Goal: Task Accomplishment & Management: Use online tool/utility

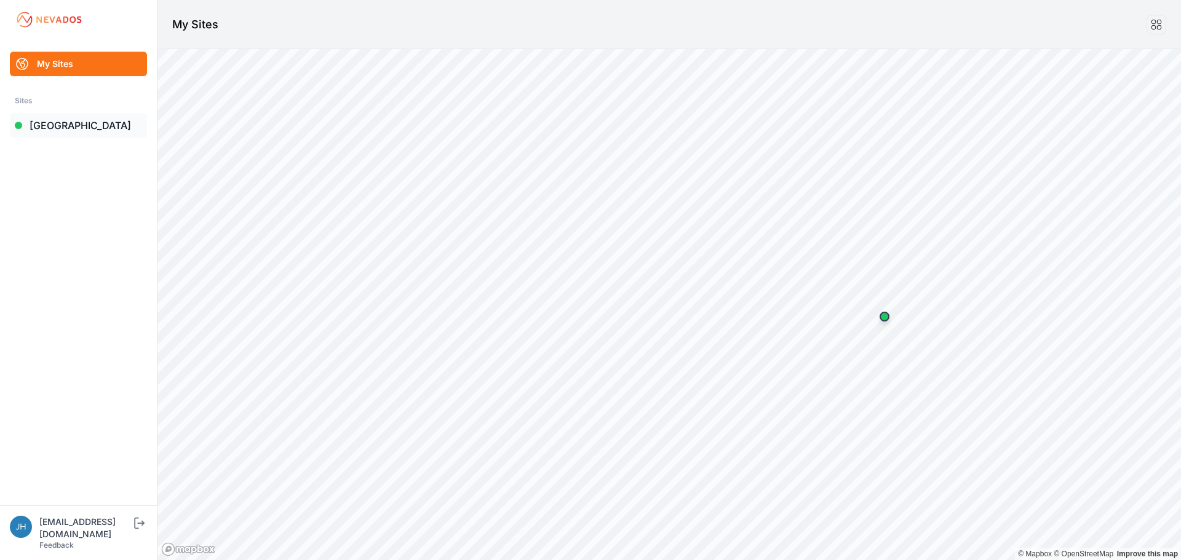
click at [66, 124] on link "[GEOGRAPHIC_DATA]" at bounding box center [78, 125] width 137 height 25
click at [64, 127] on link "[GEOGRAPHIC_DATA]" at bounding box center [78, 125] width 137 height 25
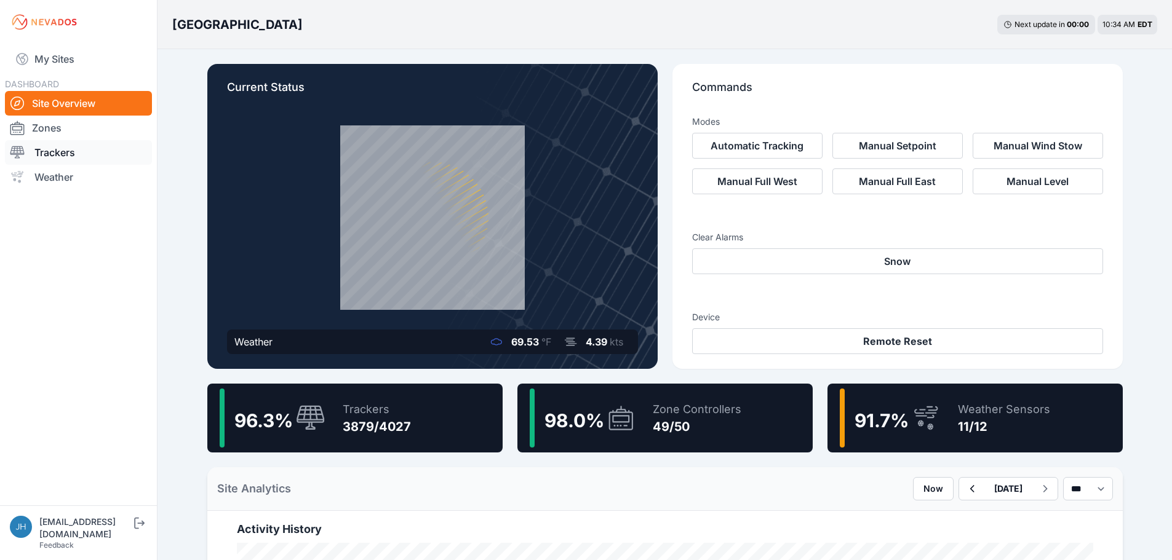
click at [70, 148] on link "Trackers" at bounding box center [78, 152] width 147 height 25
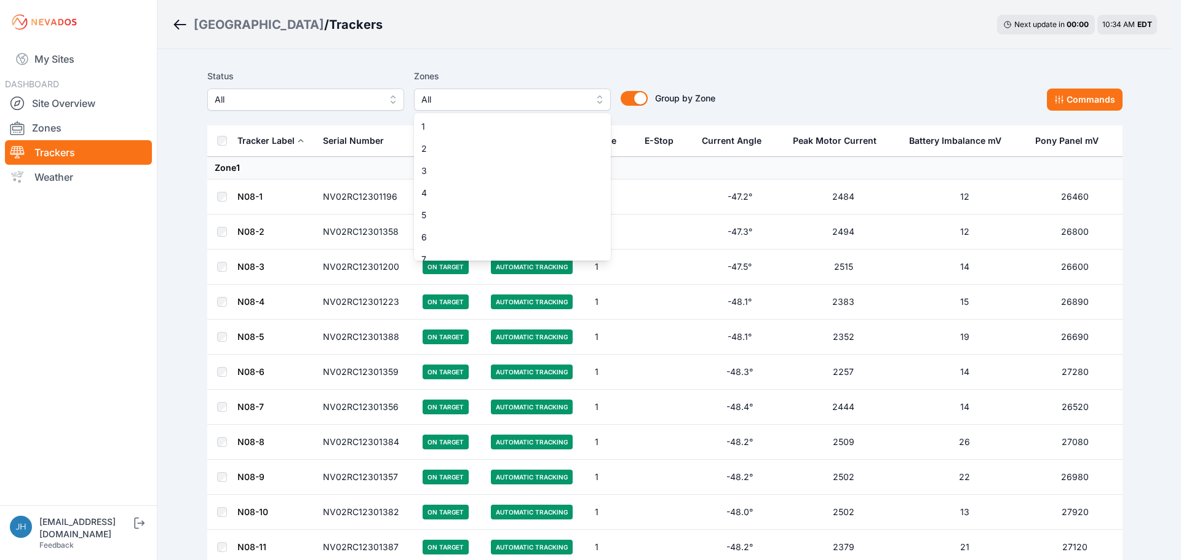
click at [597, 98] on button "All" at bounding box center [512, 100] width 197 height 22
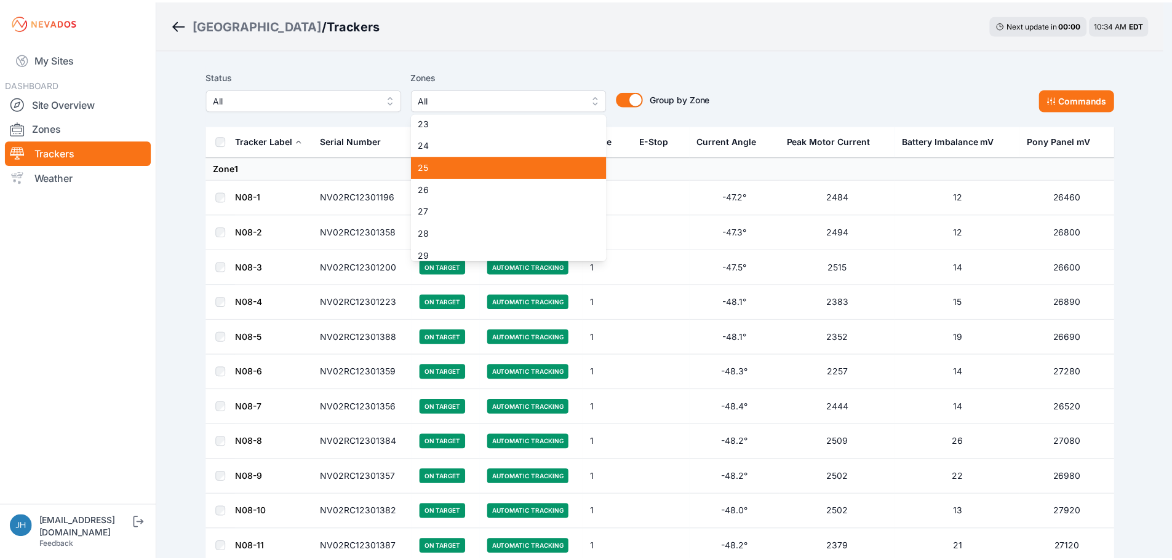
scroll to position [492, 0]
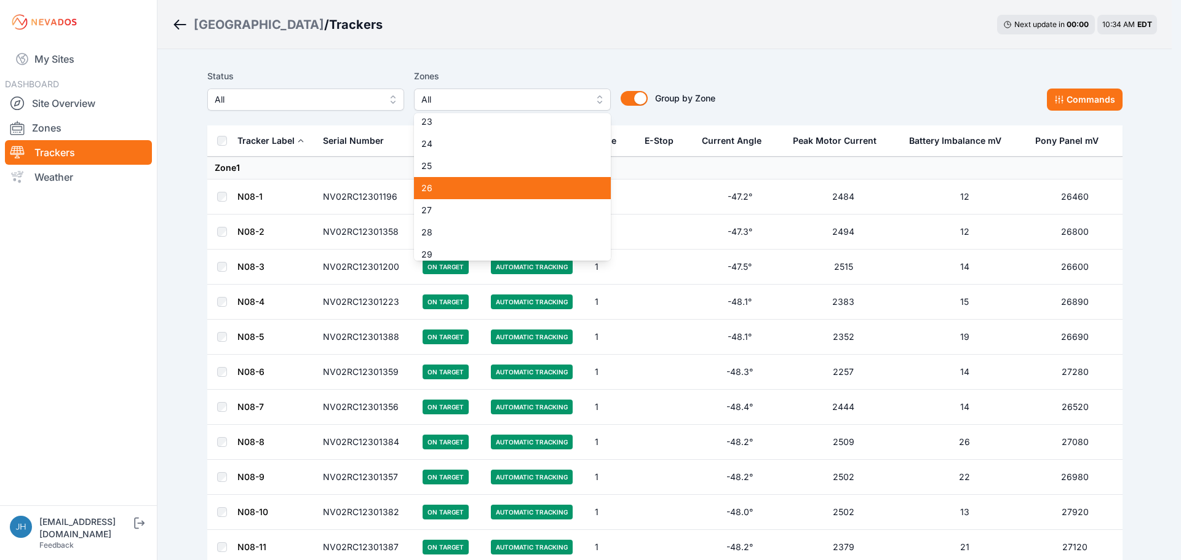
click at [526, 191] on span "26" at bounding box center [504, 188] width 167 height 12
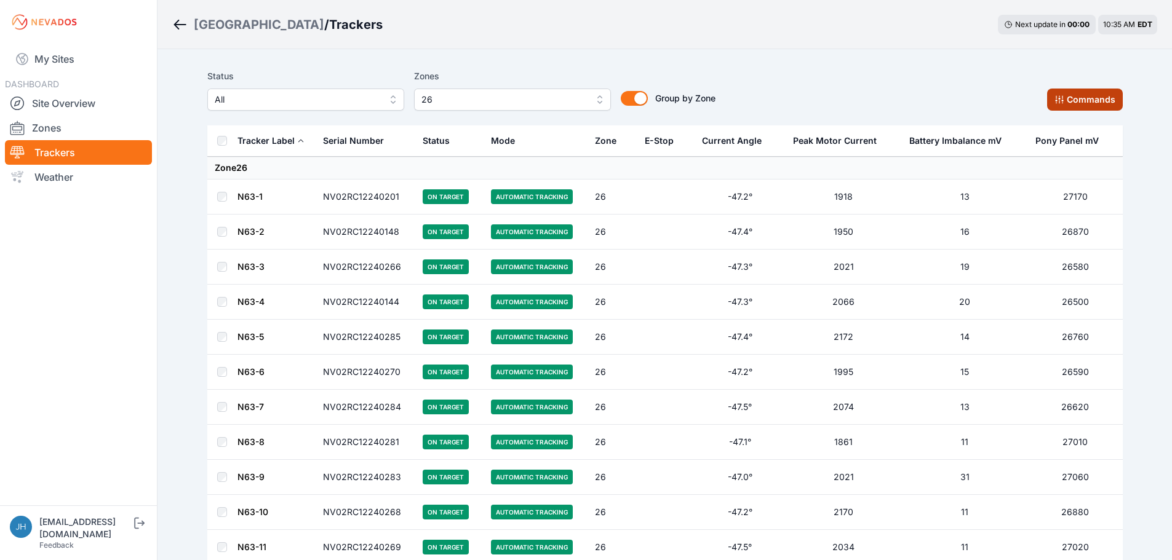
click at [1073, 93] on button "Commands" at bounding box center [1085, 100] width 76 height 22
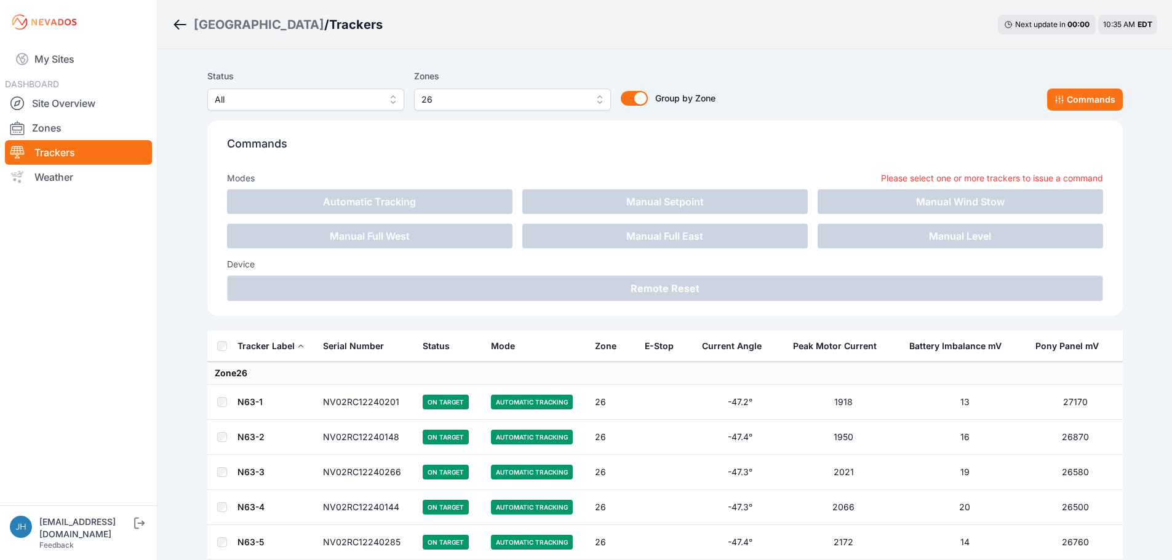
click at [261, 402] on link "N63-1" at bounding box center [249, 402] width 25 height 10
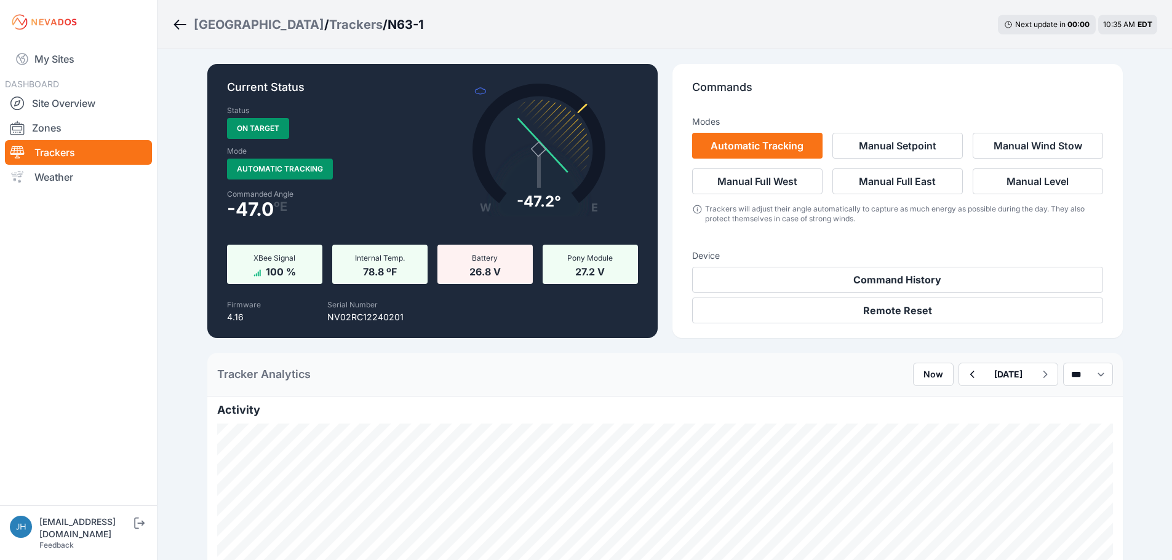
click at [175, 25] on icon "Breadcrumb" at bounding box center [177, 25] width 6 height 10
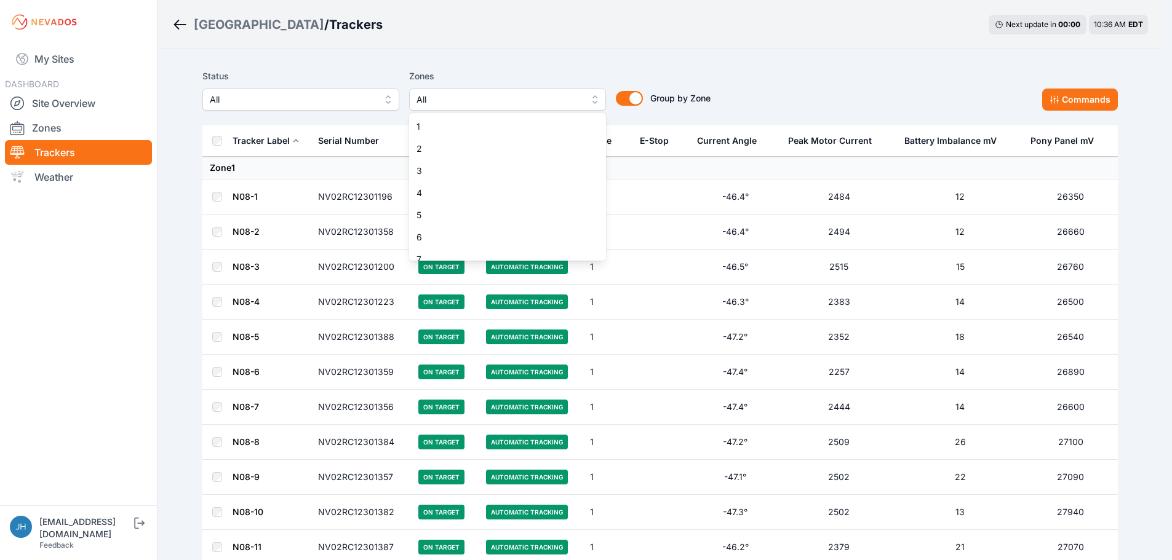
click at [597, 98] on button "All" at bounding box center [507, 100] width 197 height 22
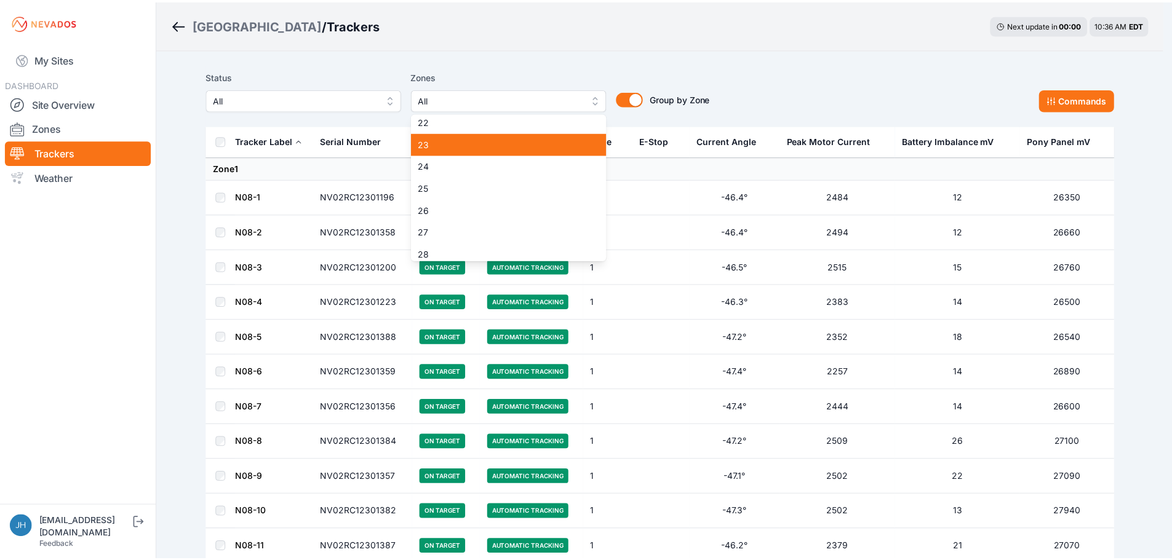
scroll to position [492, 0]
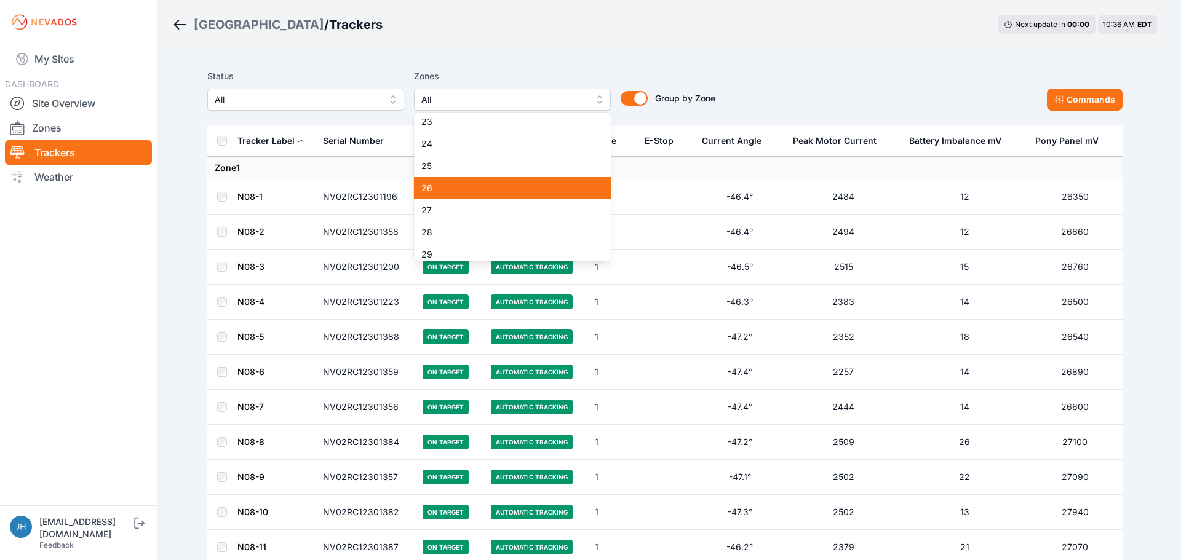
click at [544, 184] on span "26" at bounding box center [504, 188] width 167 height 12
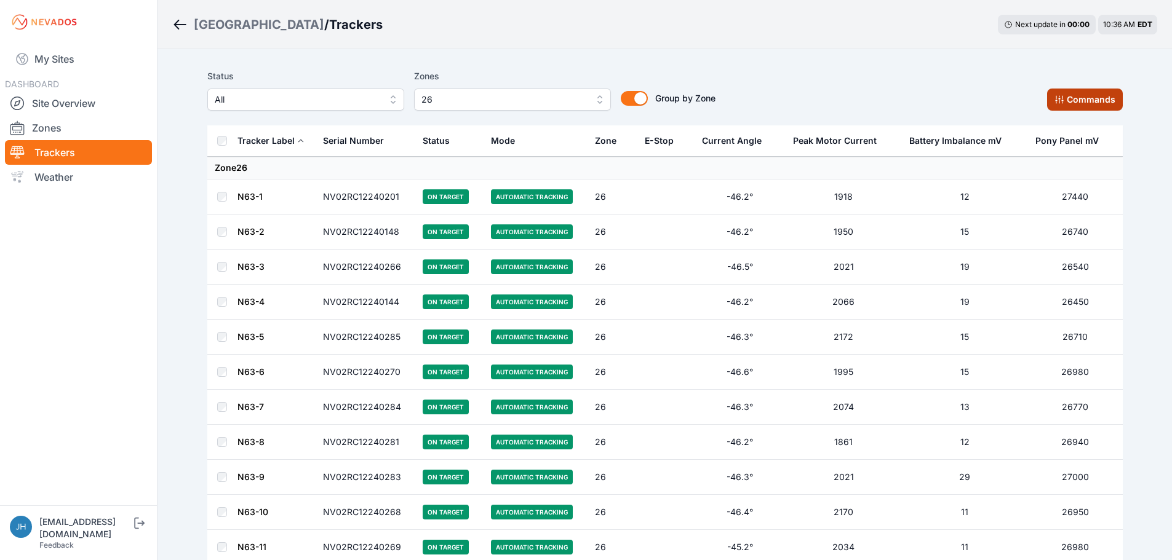
click at [1088, 97] on button "Commands" at bounding box center [1085, 100] width 76 height 22
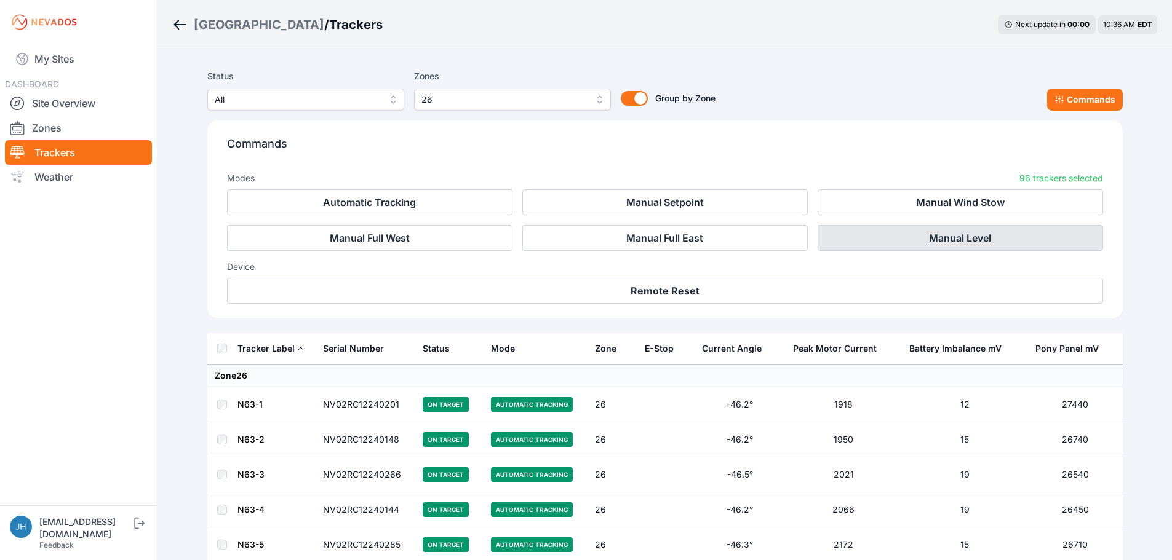
click at [971, 237] on button "Manual Level" at bounding box center [959, 238] width 285 height 26
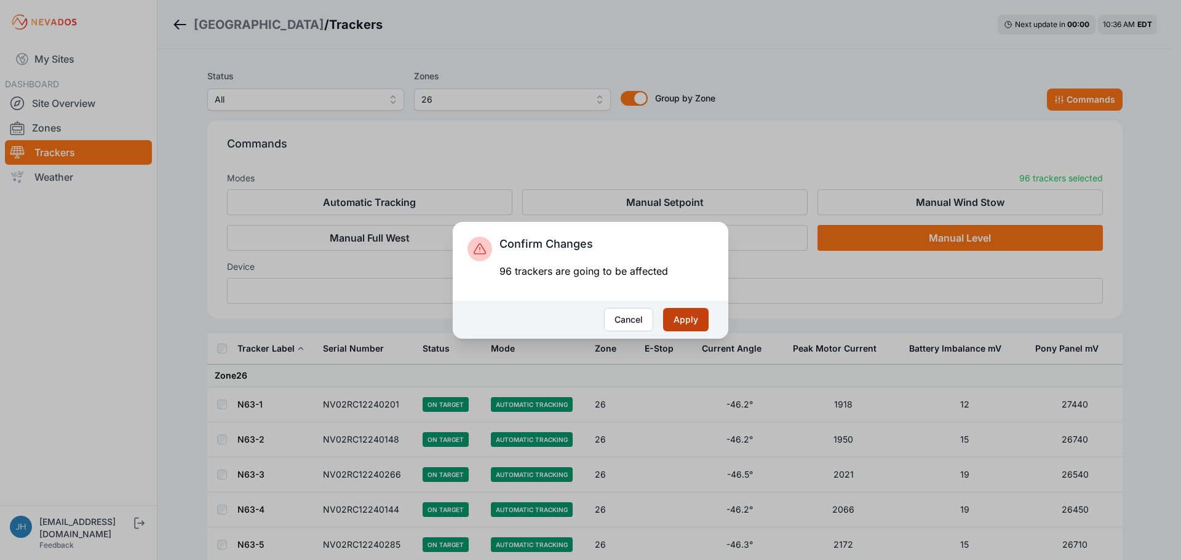
click at [695, 319] on button "Apply" at bounding box center [686, 319] width 46 height 23
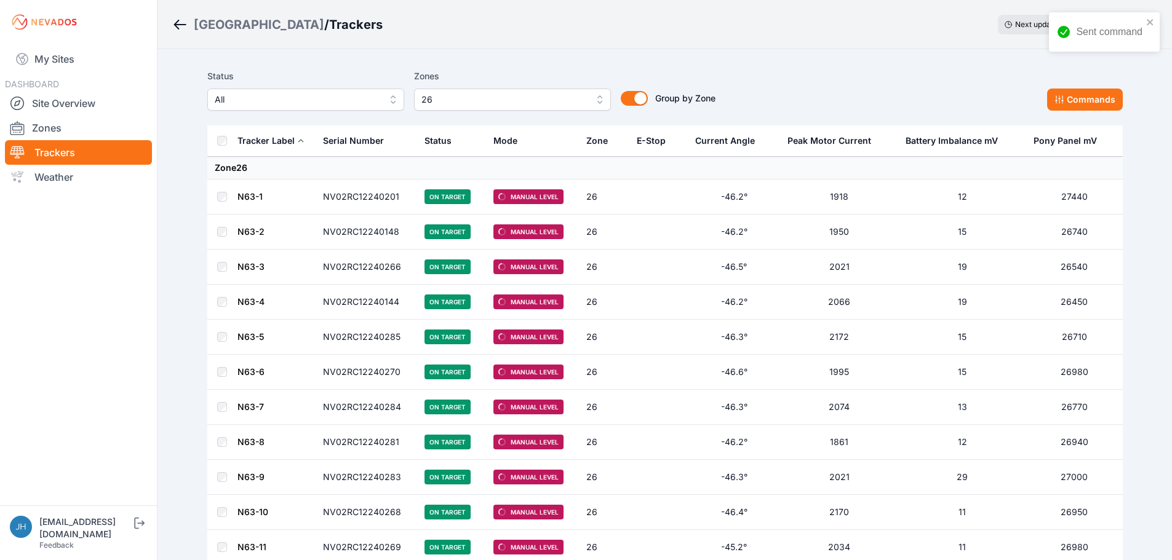
click at [603, 100] on button "26" at bounding box center [512, 100] width 197 height 22
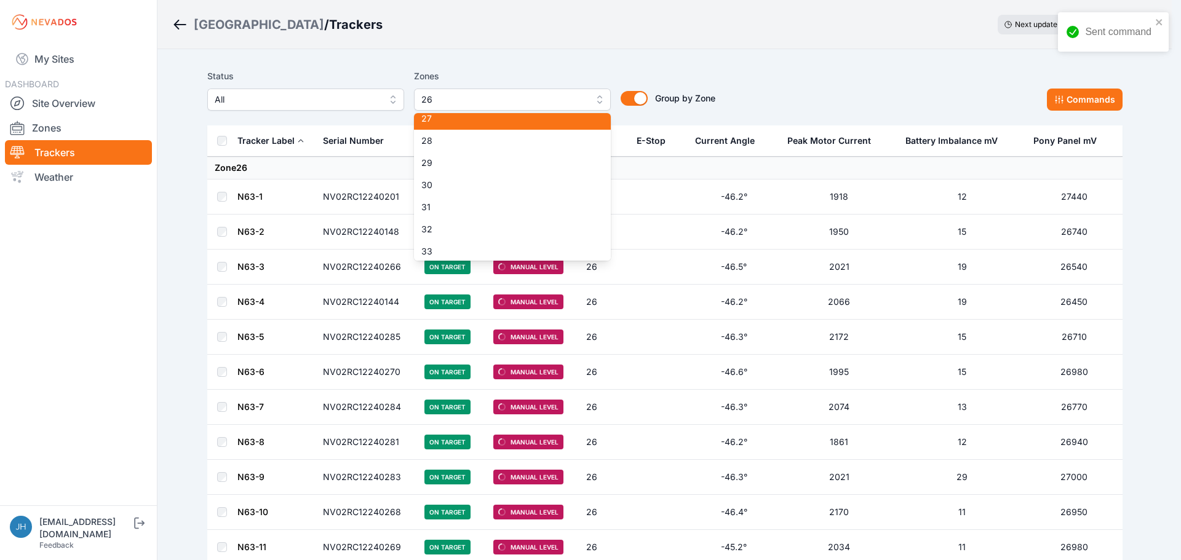
scroll to position [554, 0]
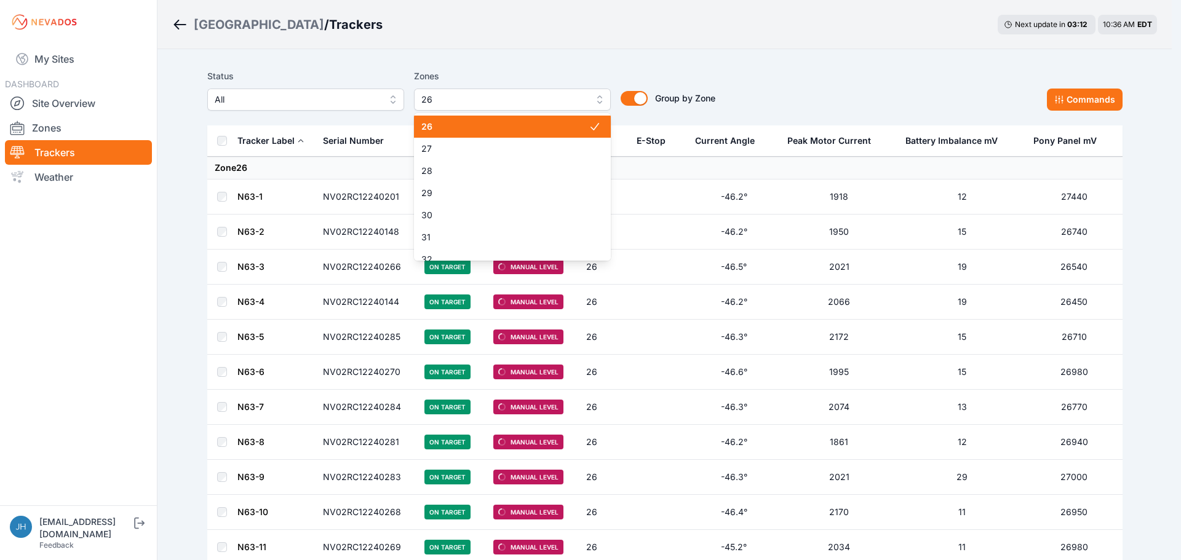
click at [558, 129] on span "26" at bounding box center [504, 127] width 167 height 12
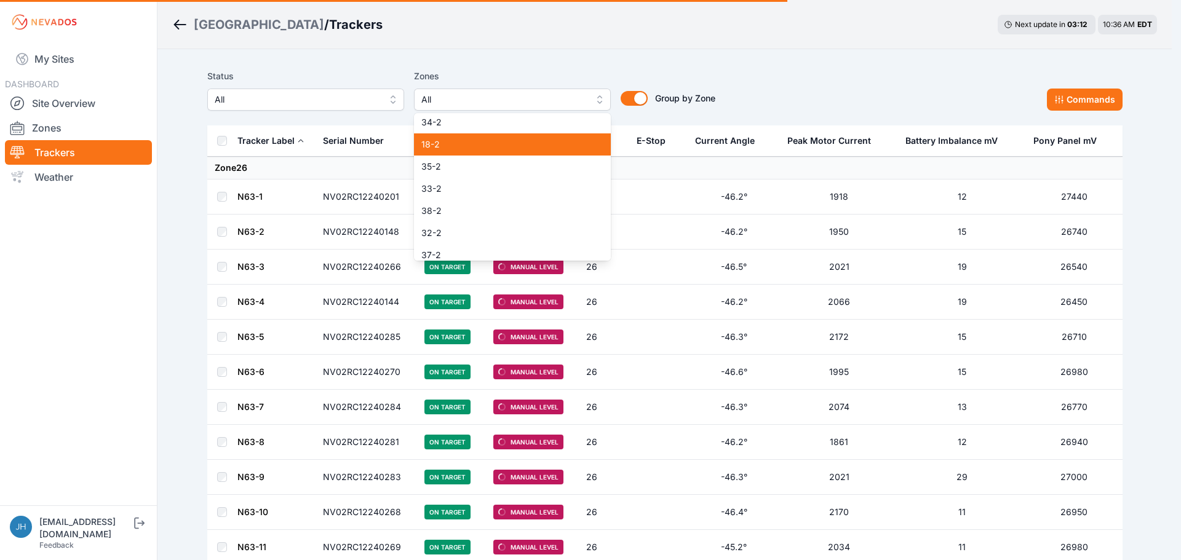
scroll to position [964, 0]
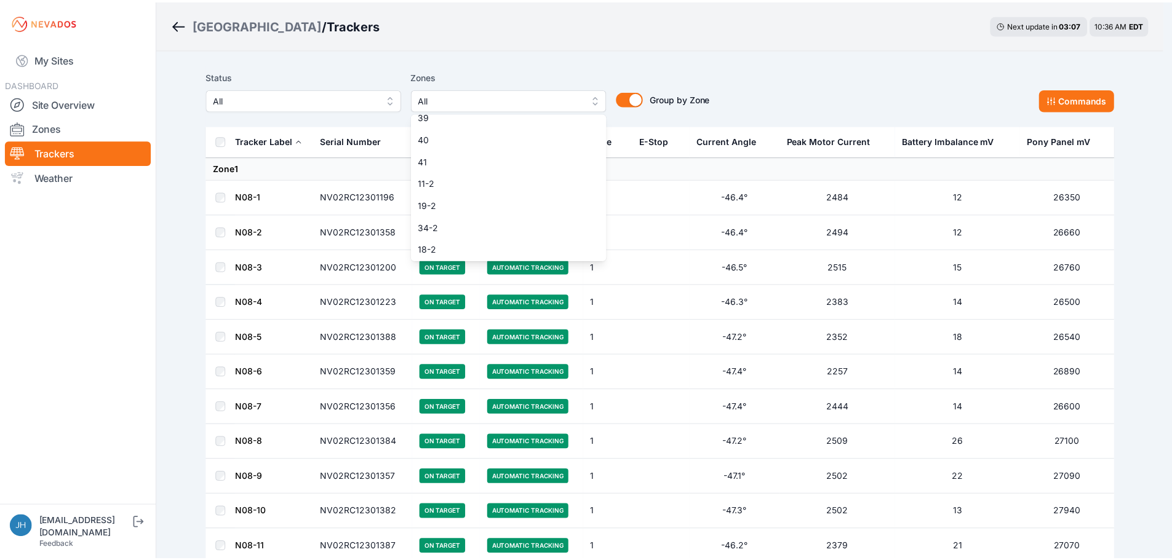
scroll to position [841, 0]
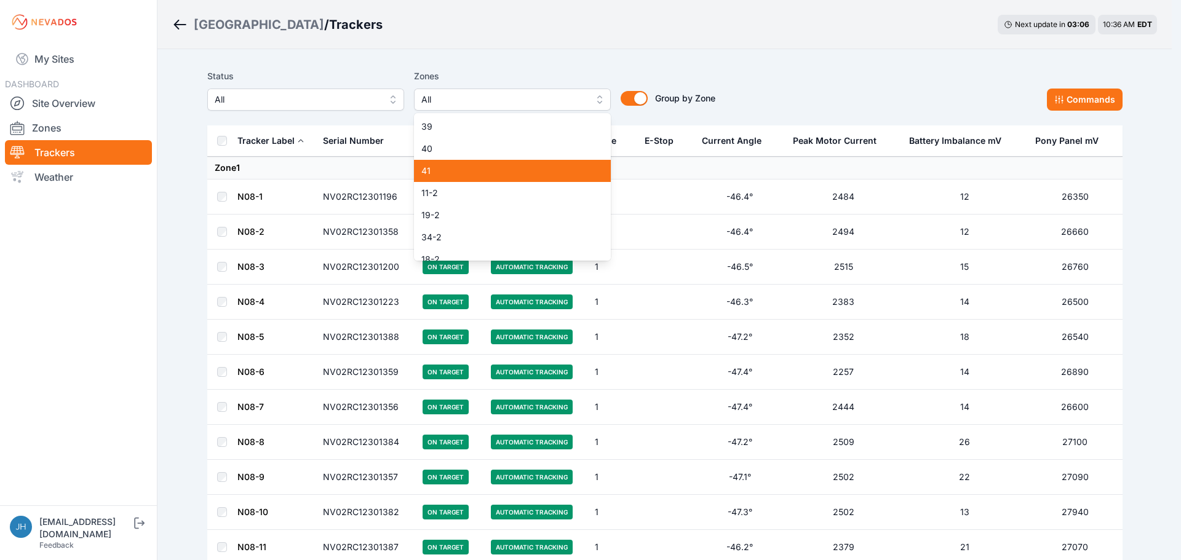
drag, startPoint x: 550, startPoint y: 165, endPoint x: 630, endPoint y: 45, distance: 144.3
click at [549, 165] on span "41" at bounding box center [504, 171] width 167 height 12
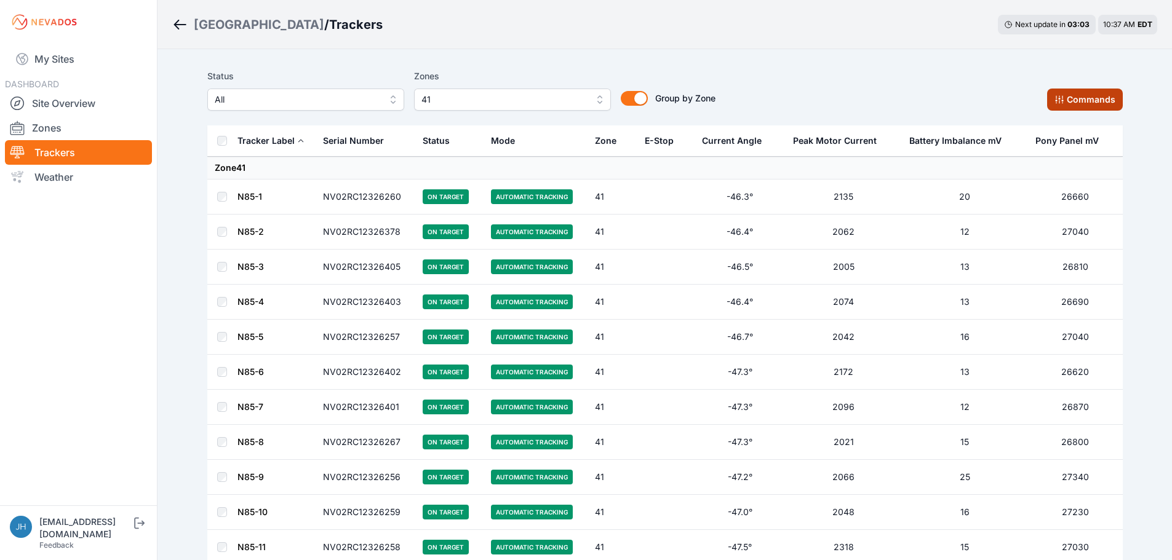
click at [1072, 101] on button "Commands" at bounding box center [1085, 100] width 76 height 22
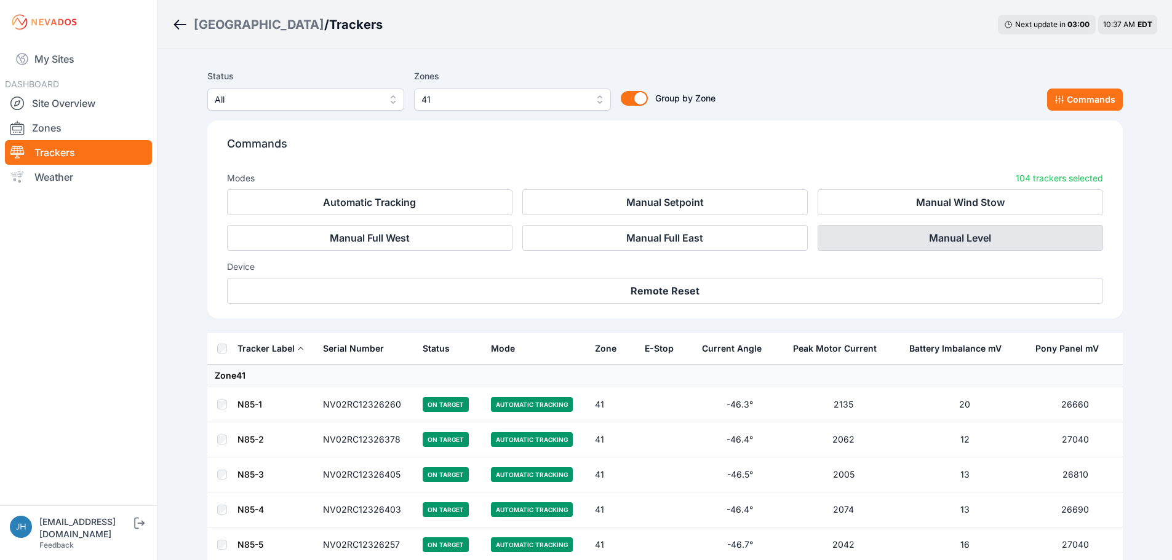
click at [954, 234] on button "Manual Level" at bounding box center [959, 238] width 285 height 26
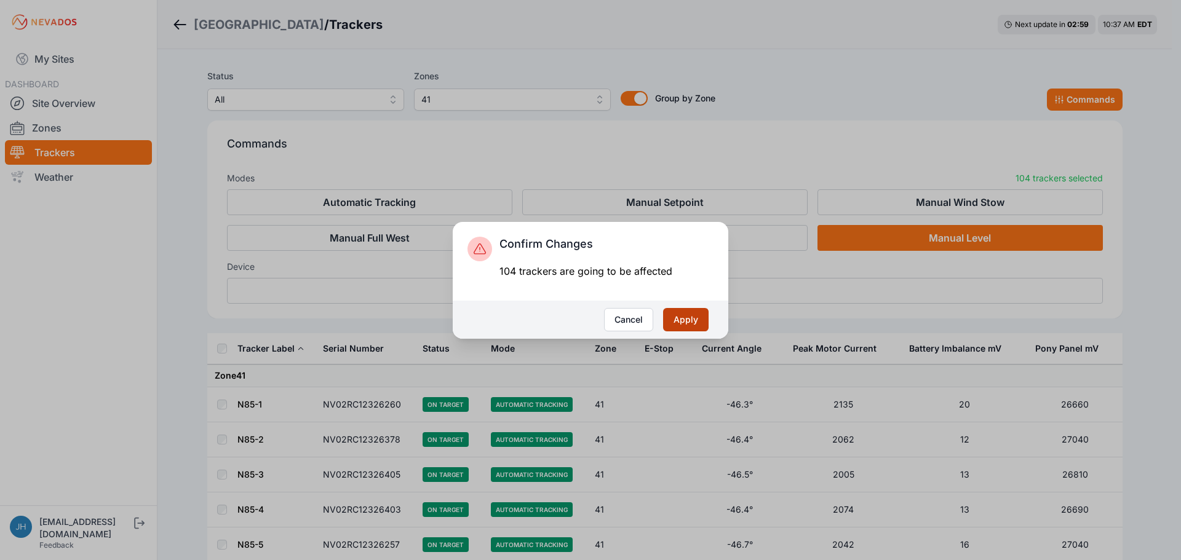
click at [689, 314] on button "Apply" at bounding box center [686, 319] width 46 height 23
